Goal: Navigation & Orientation: Find specific page/section

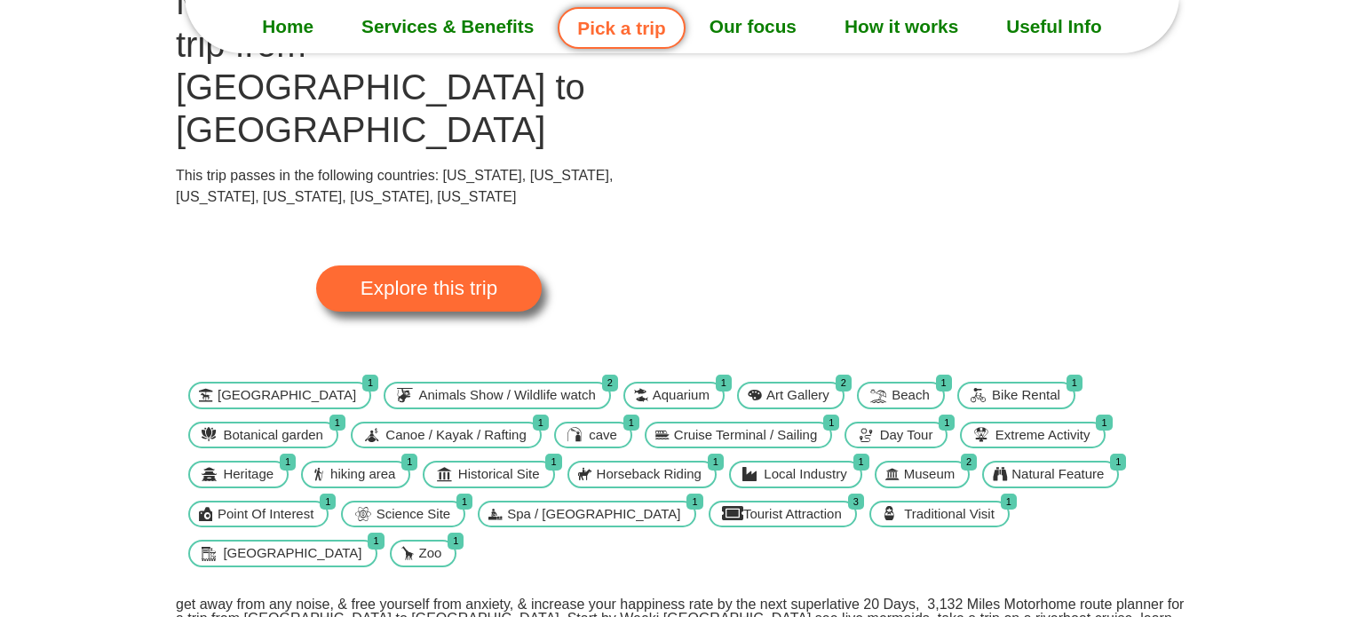
scroll to position [174, 0]
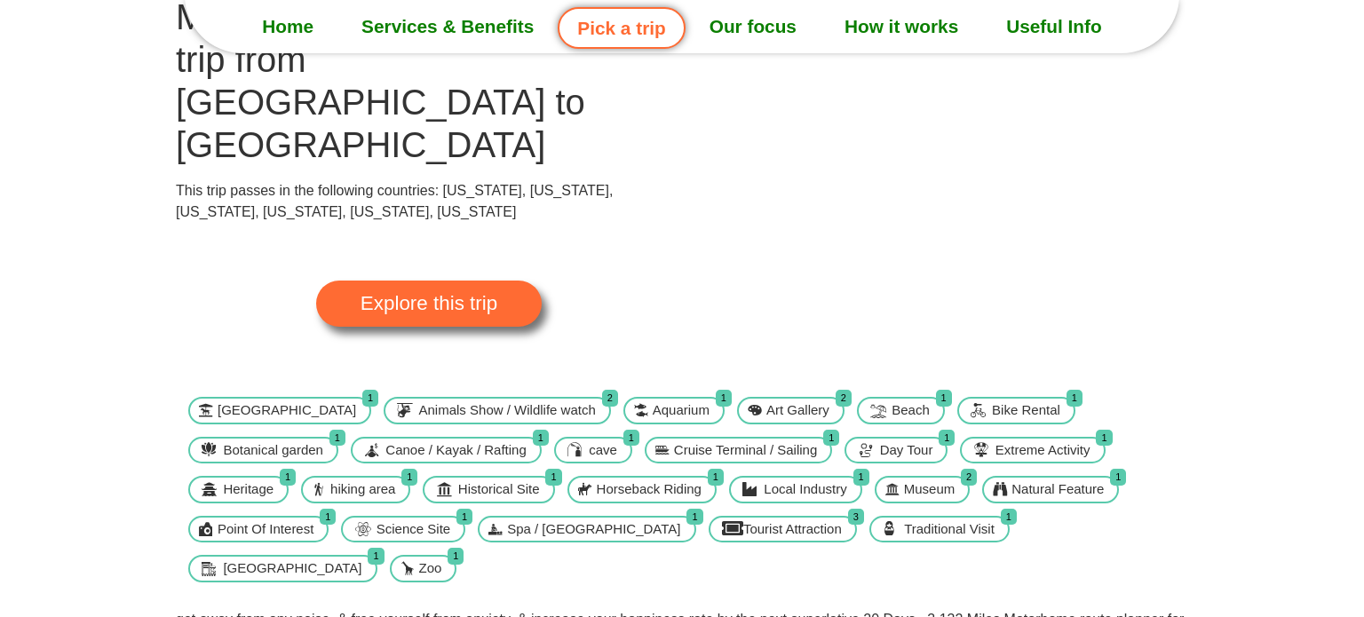
click at [429, 294] on span "Explore this trip" at bounding box center [429, 304] width 137 height 20
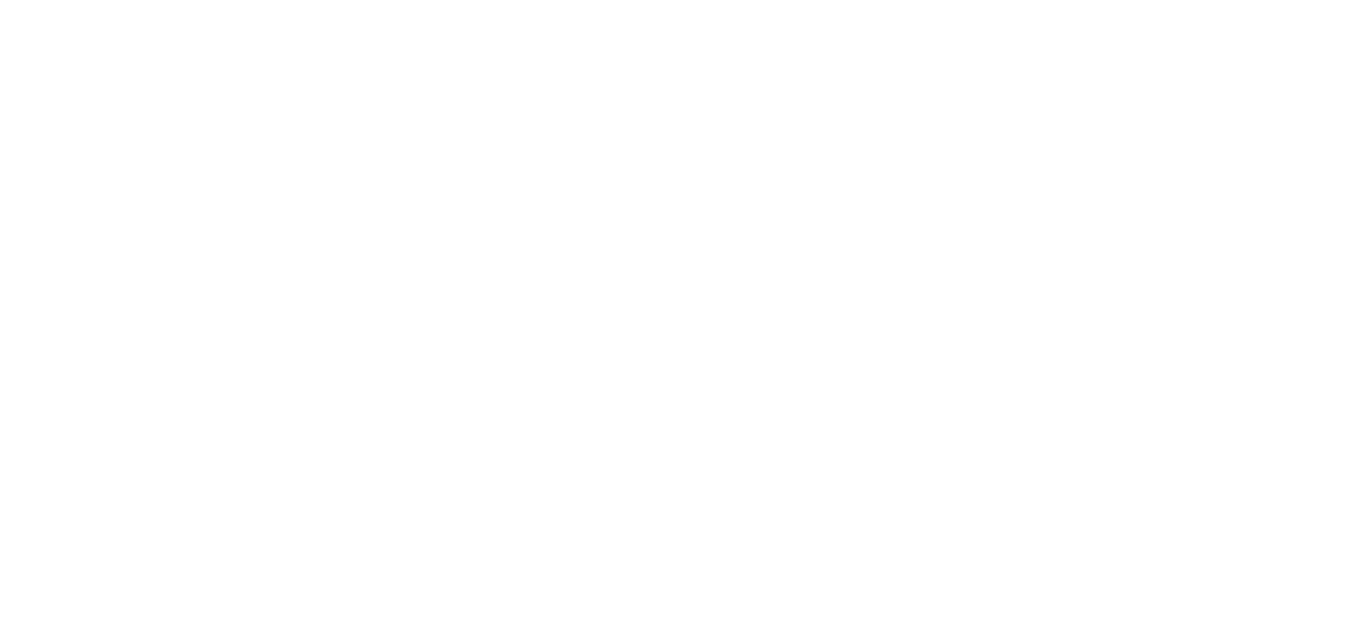
click at [429, 219] on html "Loading ..." at bounding box center [682, 308] width 1364 height 617
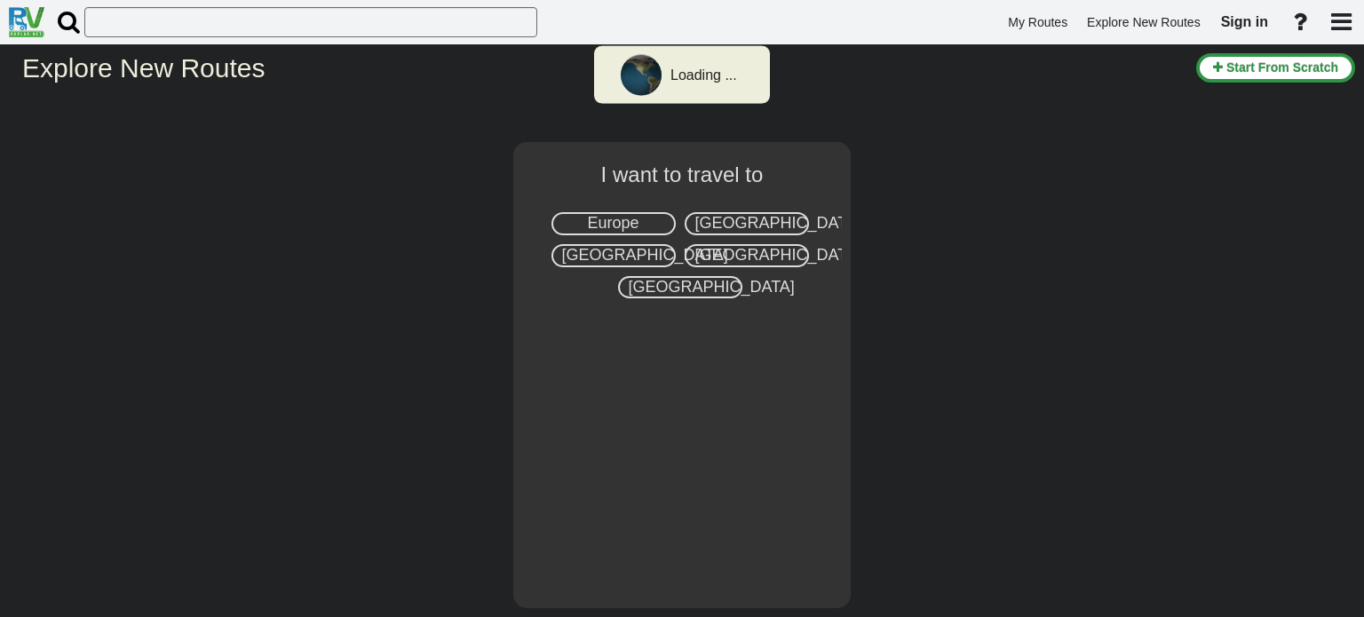
select select "number:2"
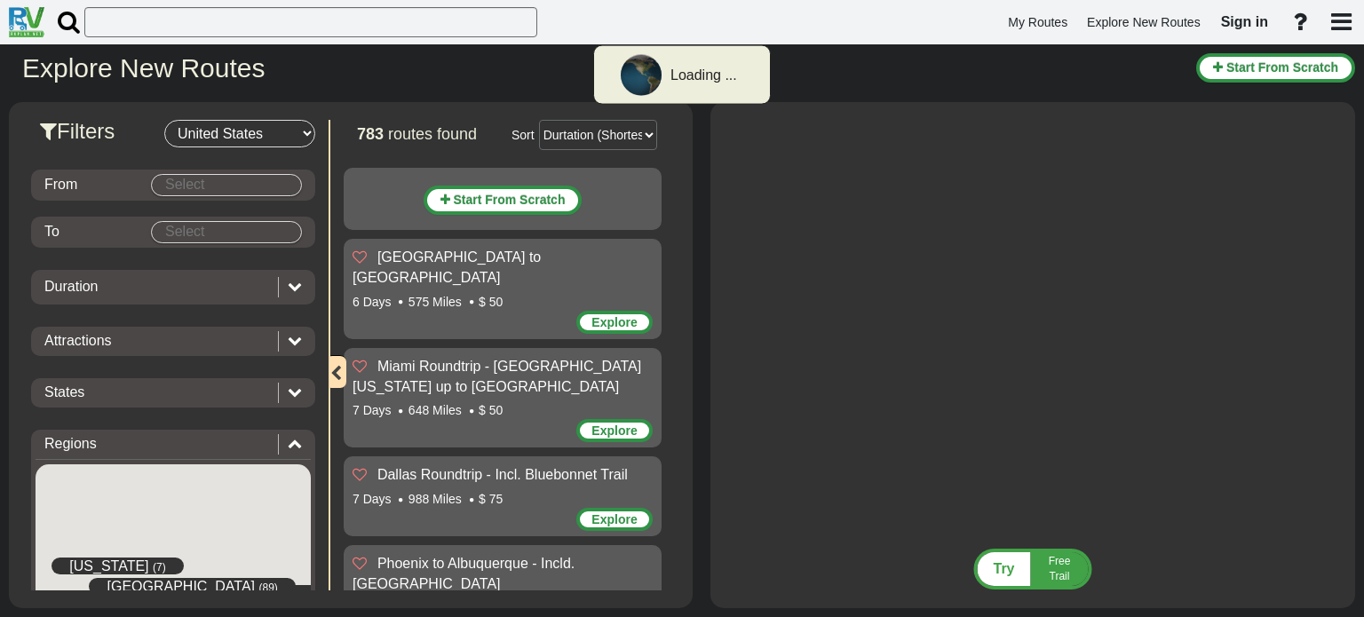
click at [265, 186] on body "Loading ... My Routes Explore New Routes Sign in × Name" at bounding box center [682, 308] width 1364 height 617
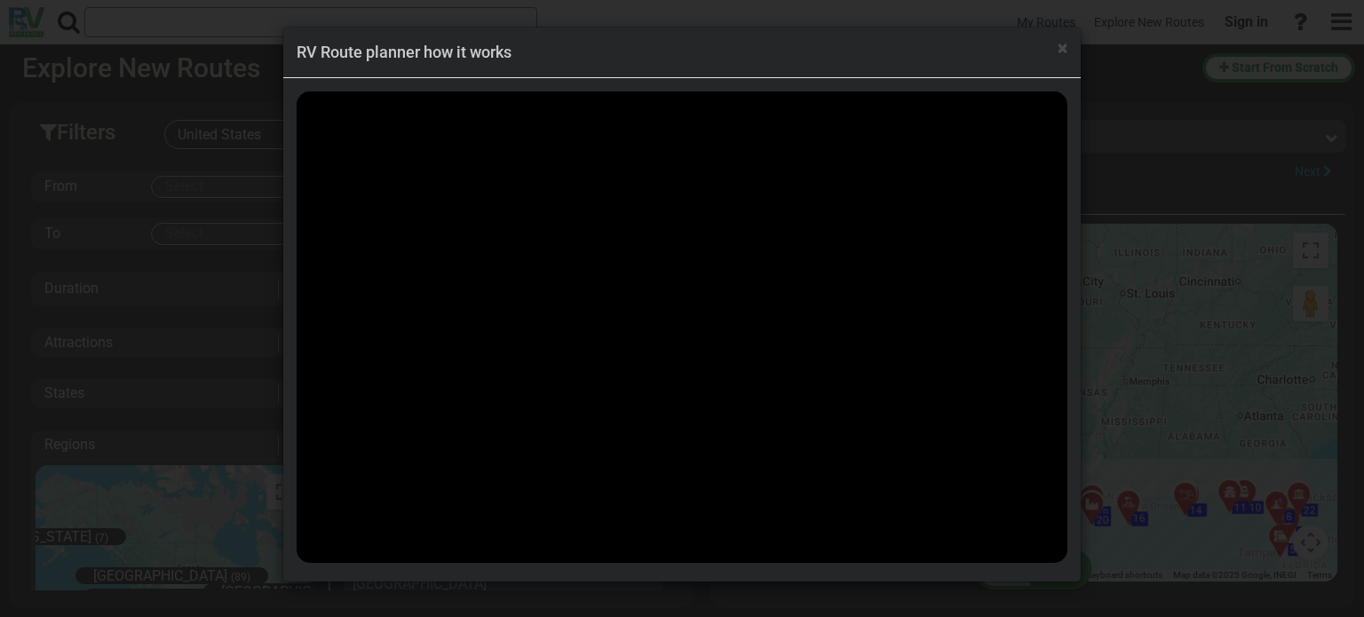
scroll to position [50609, 0]
click at [1065, 44] on span "×" at bounding box center [1063, 47] width 10 height 21
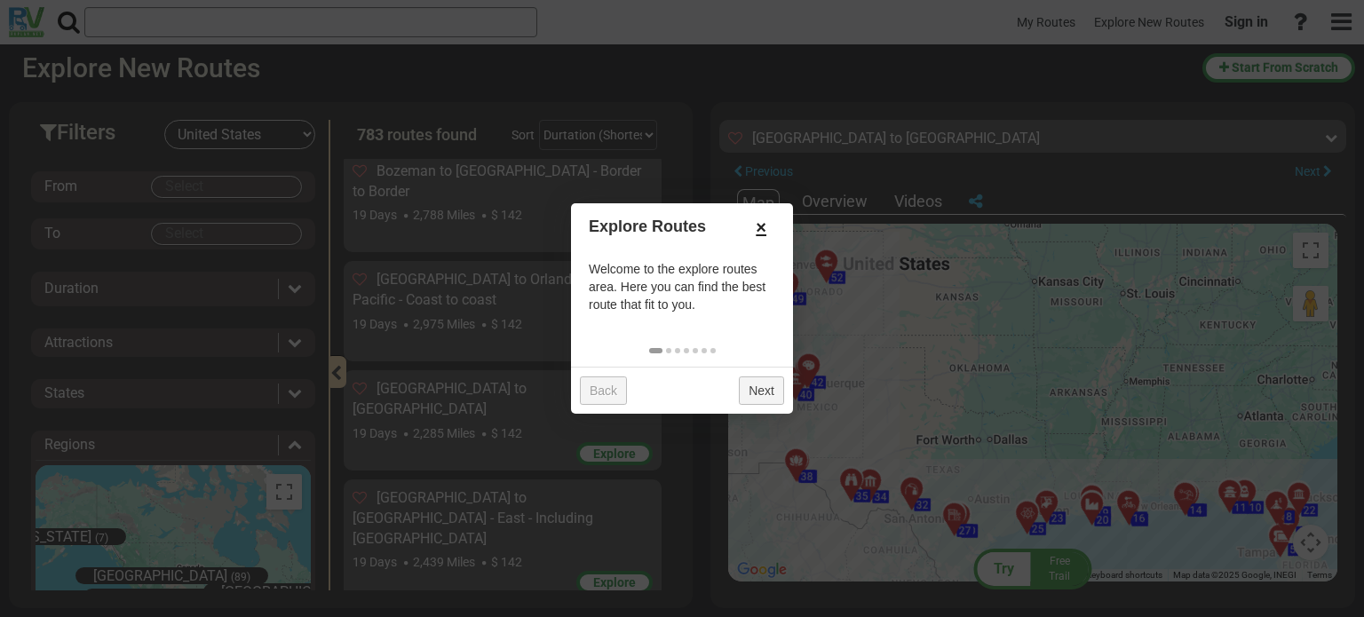
click at [762, 226] on link "×" at bounding box center [761, 227] width 28 height 30
